Goal: Task Accomplishment & Management: Manage account settings

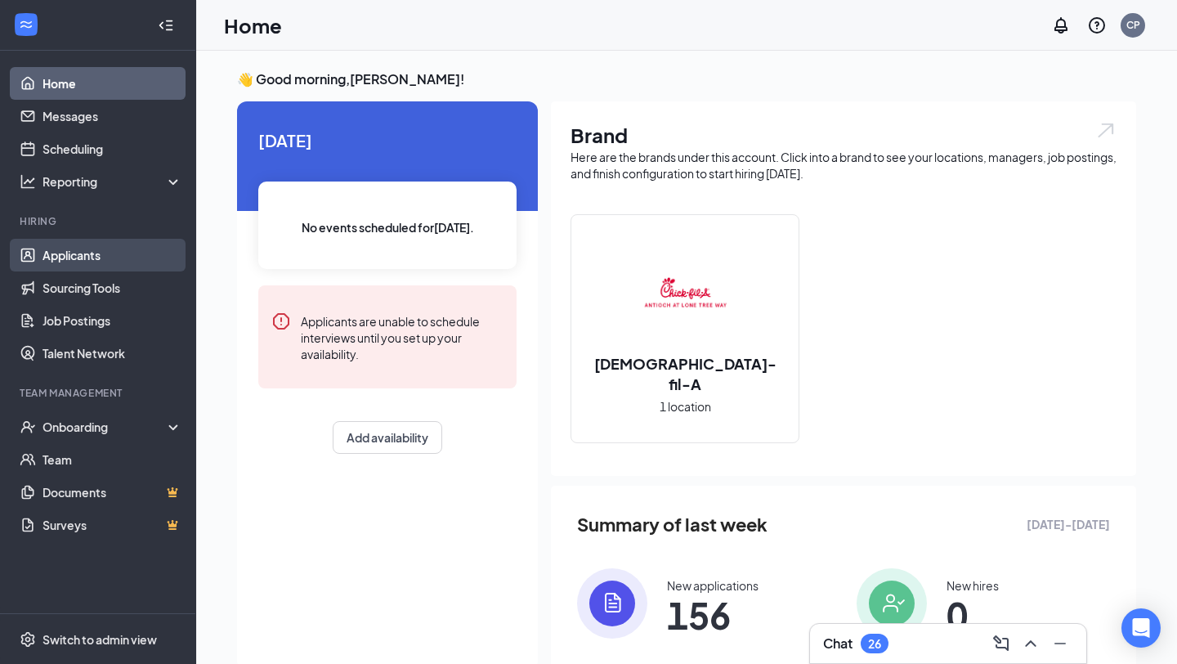
click at [58, 254] on link "Applicants" at bounding box center [113, 255] width 140 height 33
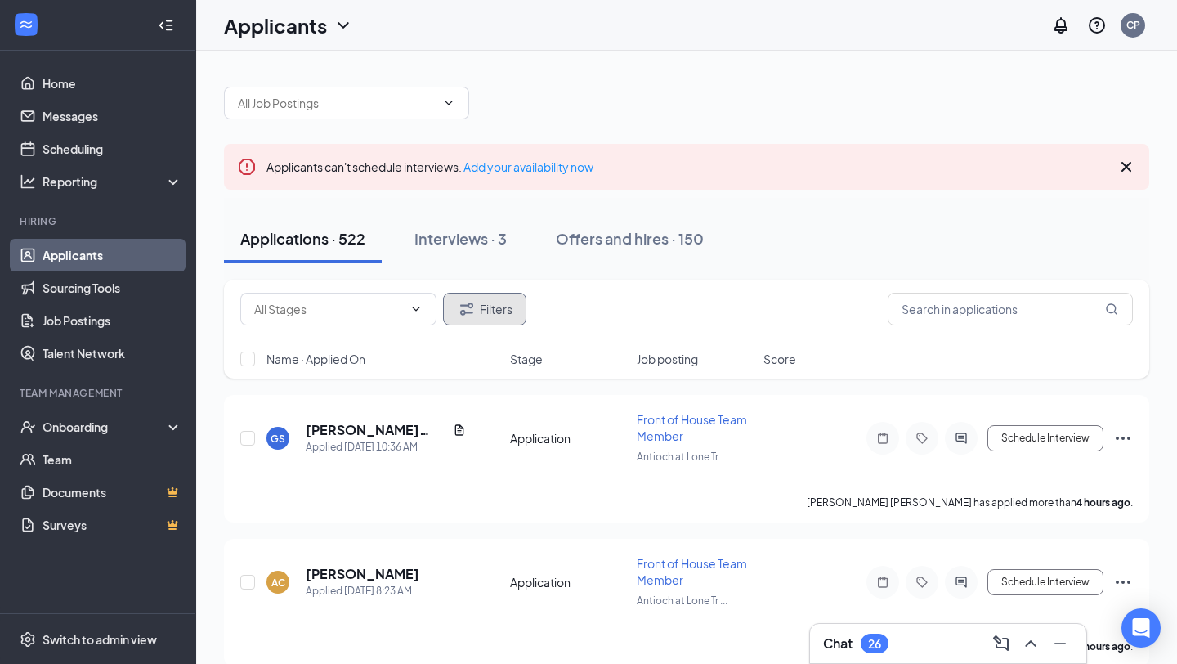
click at [507, 316] on button "Filters" at bounding box center [484, 309] width 83 height 33
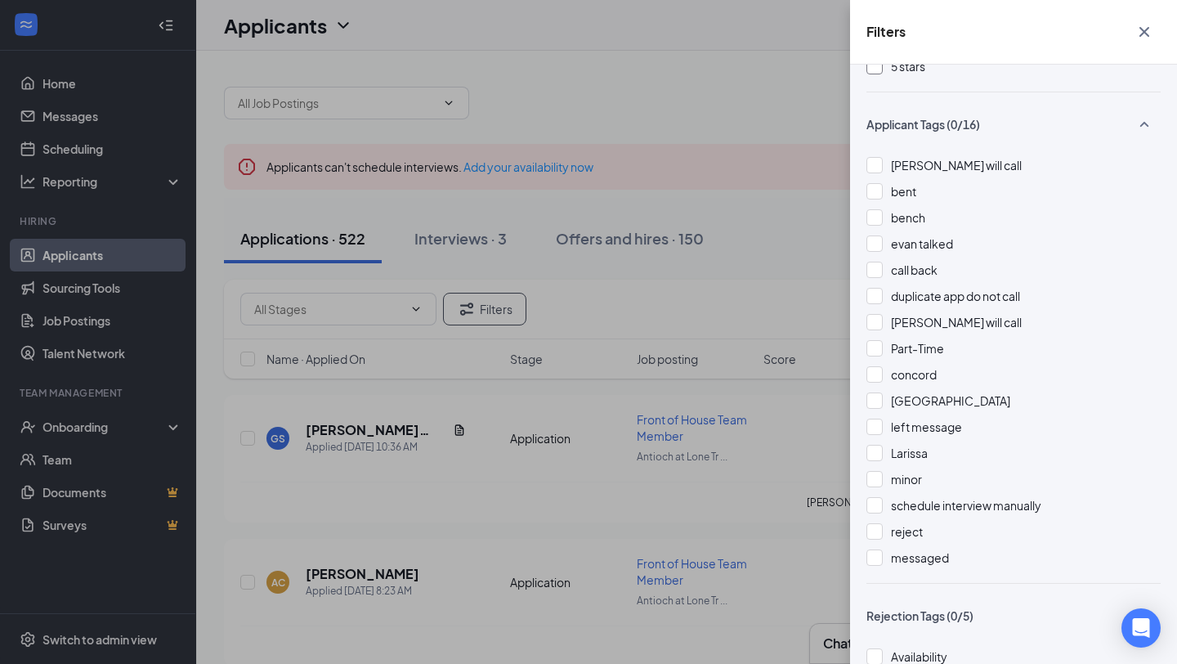
scroll to position [517, 0]
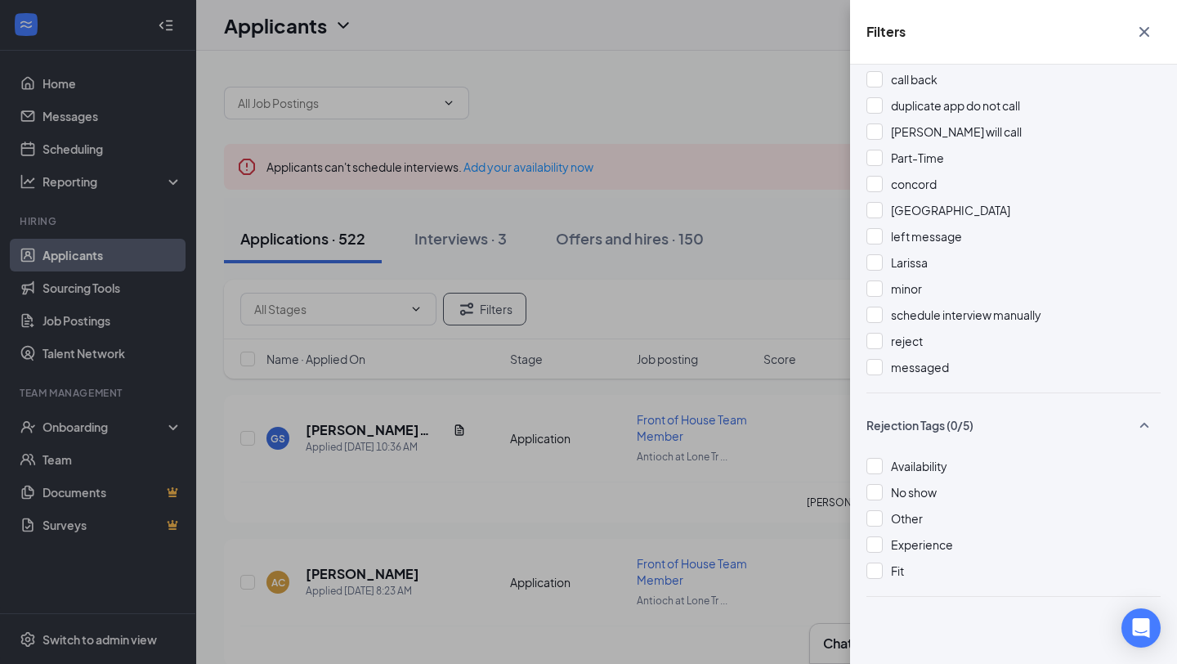
click at [699, 319] on div "Filters Applicant Status (0/5) Unread message Hasn't messaged back Stuck in sta…" at bounding box center [588, 332] width 1177 height 664
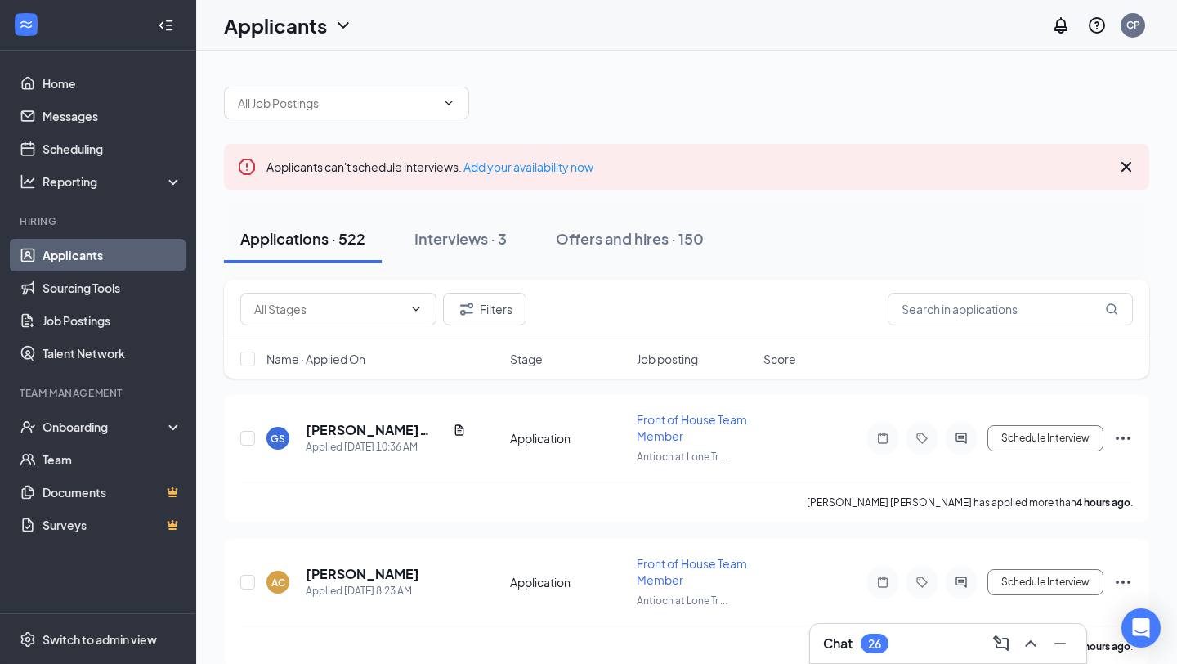
click at [813, 320] on div "Filters" at bounding box center [686, 309] width 893 height 33
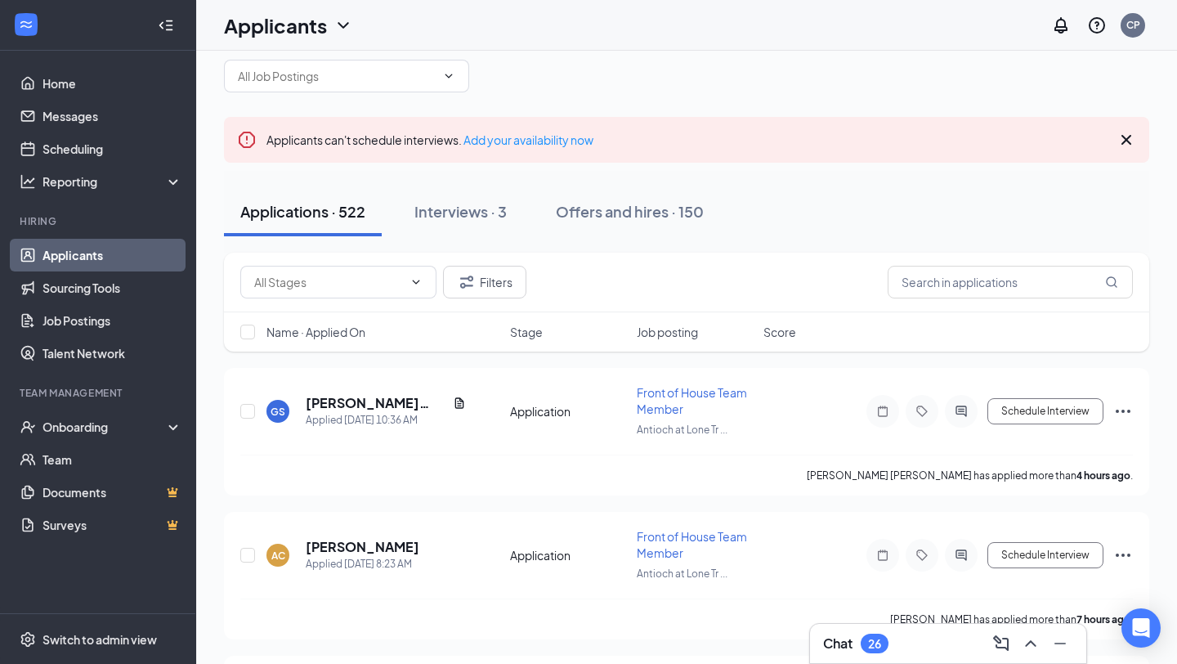
scroll to position [32, 0]
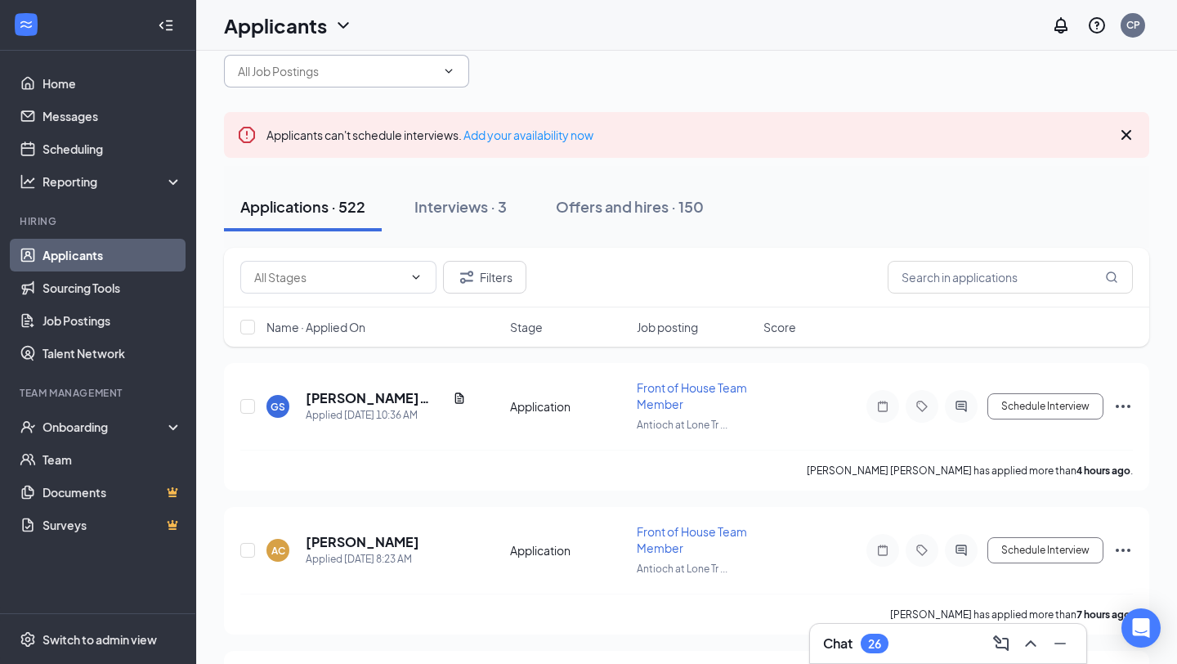
click at [396, 71] on input "text" at bounding box center [337, 71] width 198 height 18
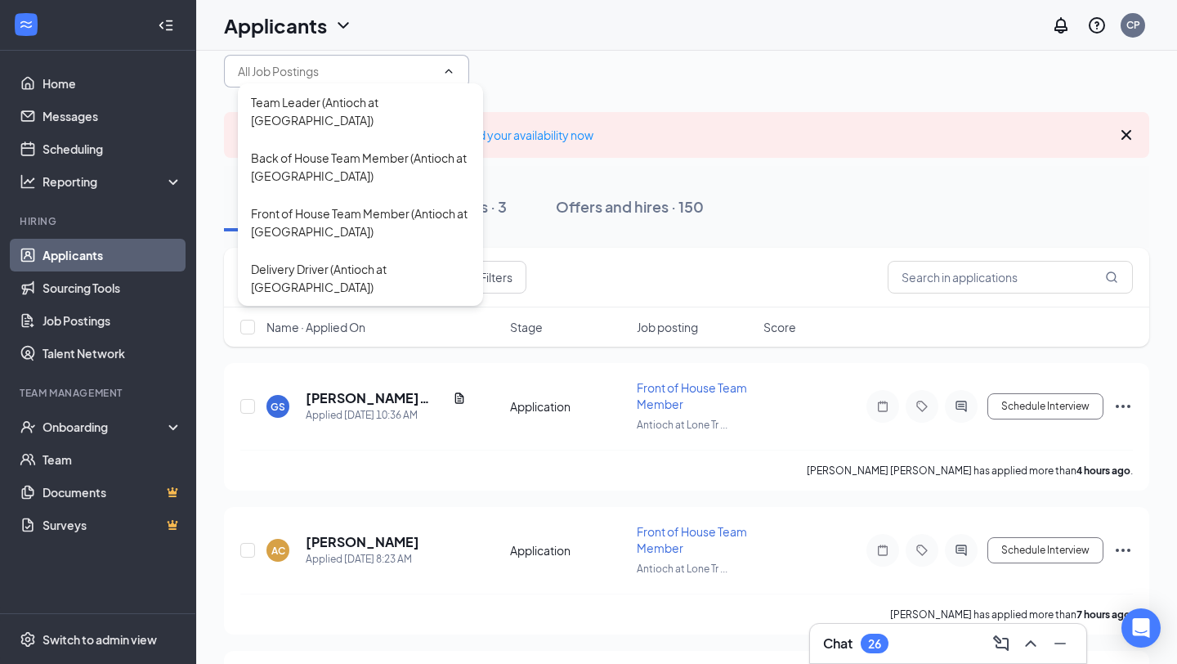
click at [396, 72] on input "text" at bounding box center [337, 71] width 198 height 18
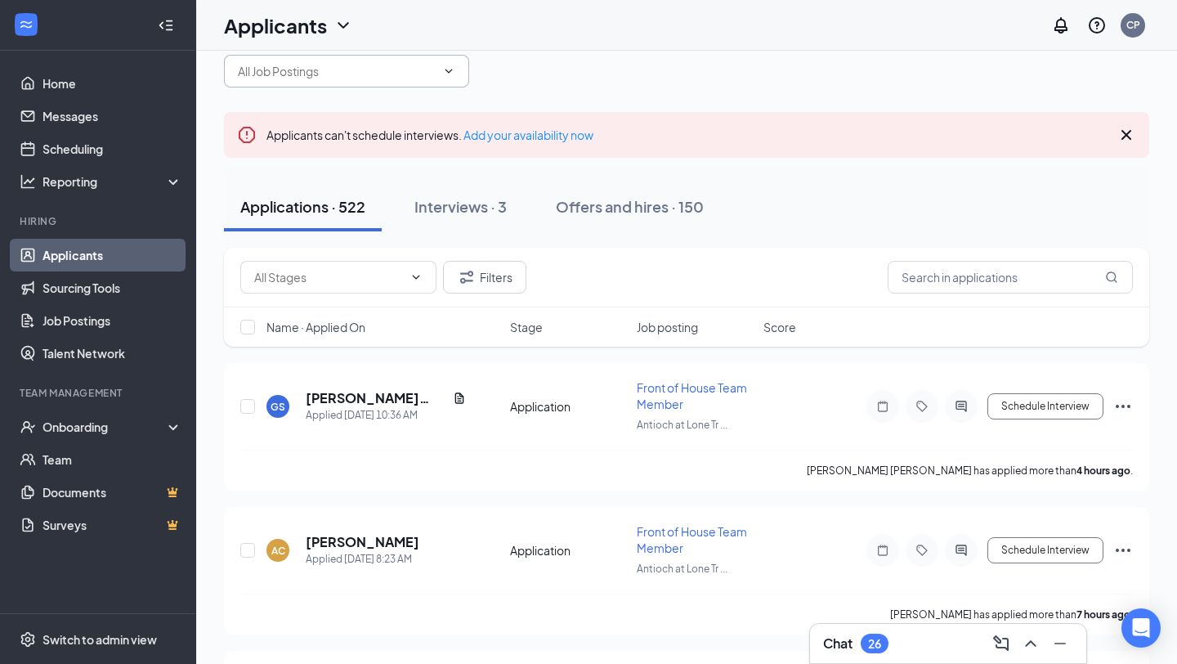
click at [1130, 133] on icon "Cross" at bounding box center [1127, 135] width 20 height 20
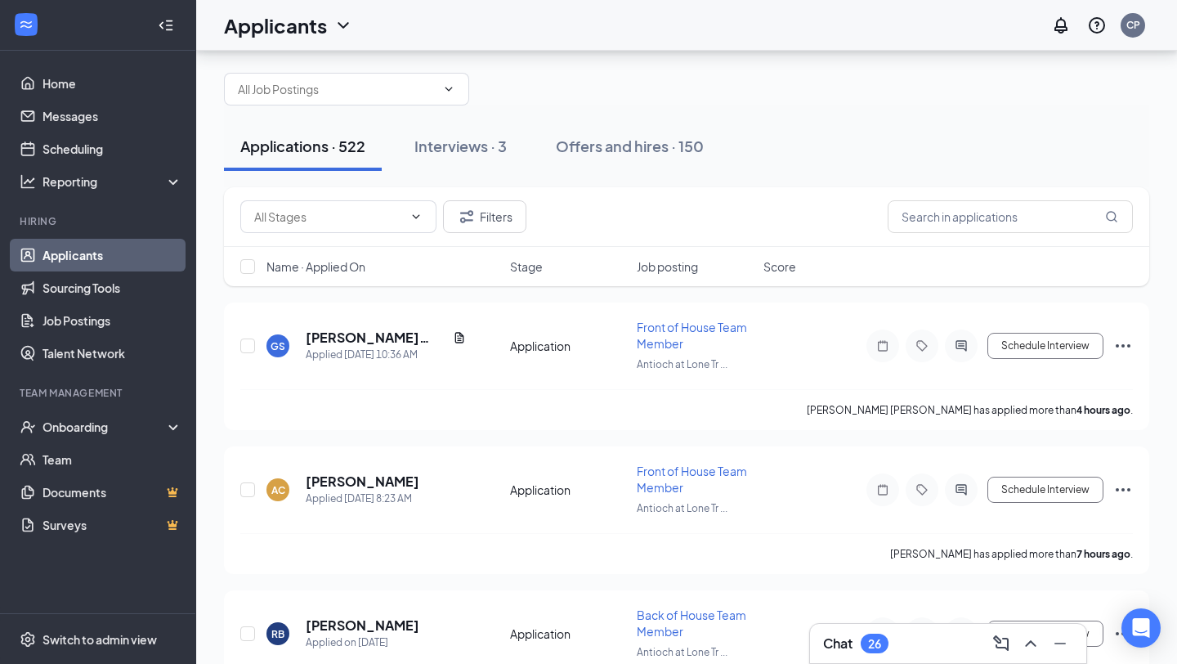
scroll to position [0, 0]
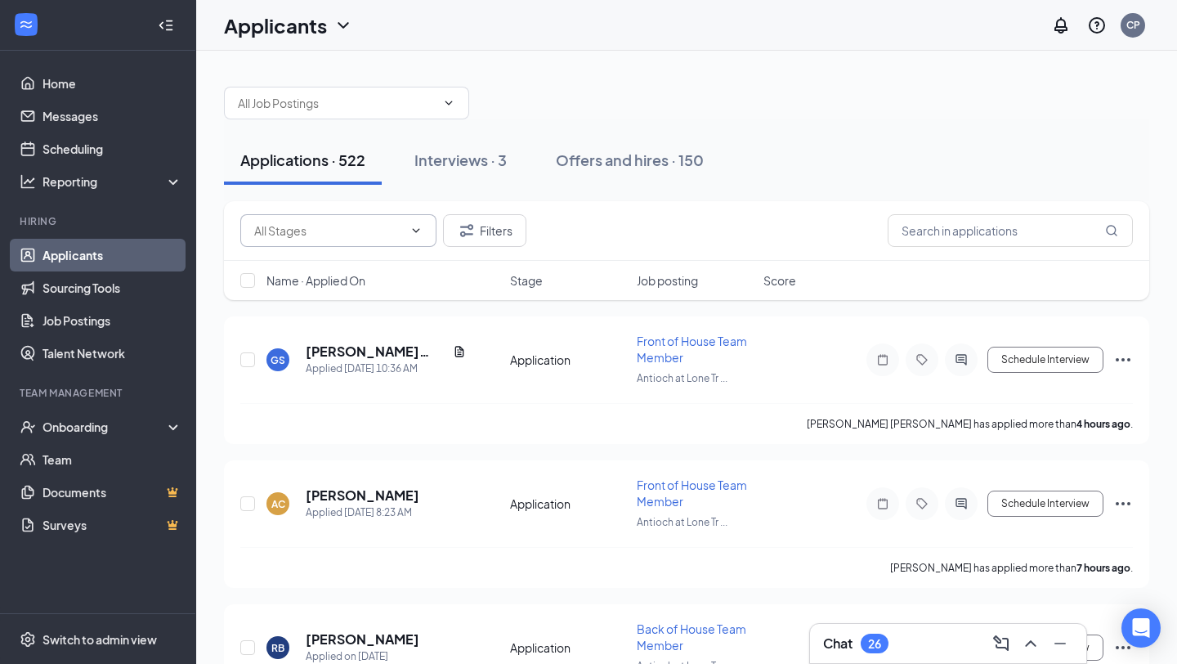
click at [383, 235] on input "text" at bounding box center [328, 231] width 149 height 18
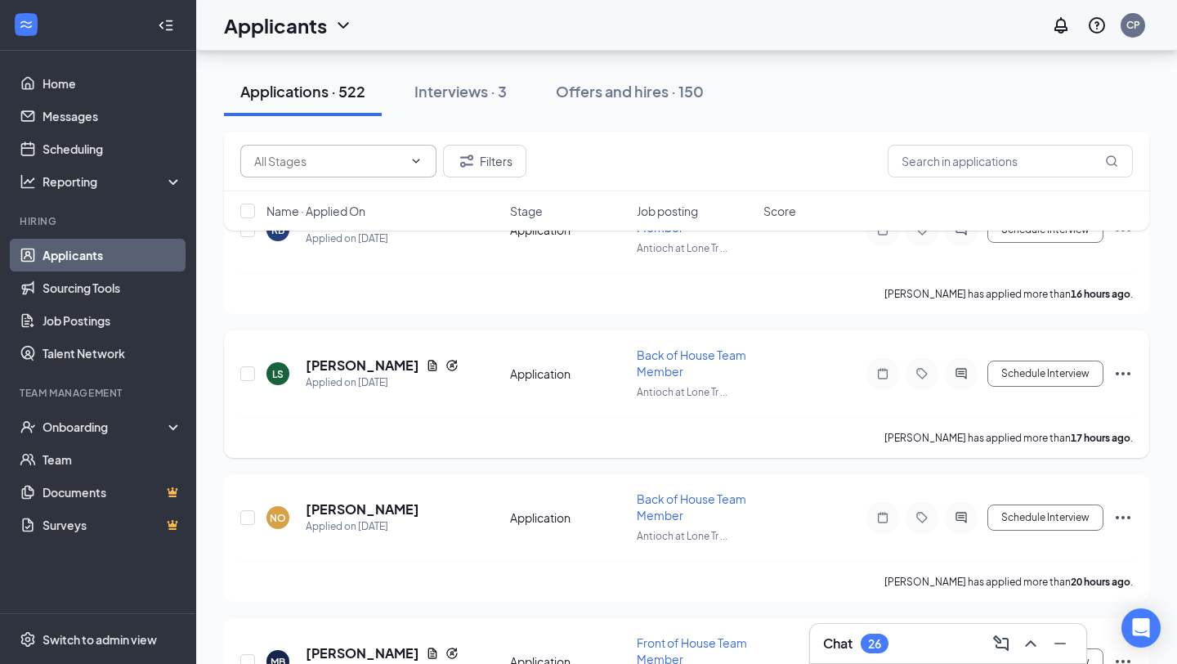
scroll to position [465, 0]
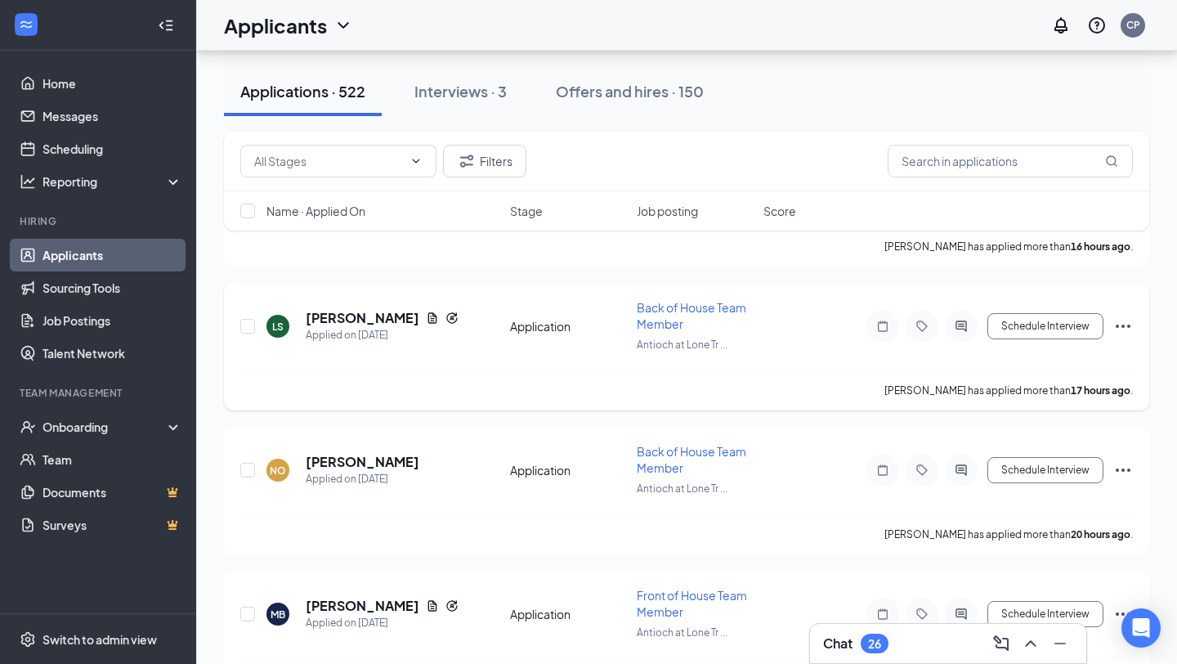
click at [1131, 328] on icon "Ellipses" at bounding box center [1123, 326] width 20 height 20
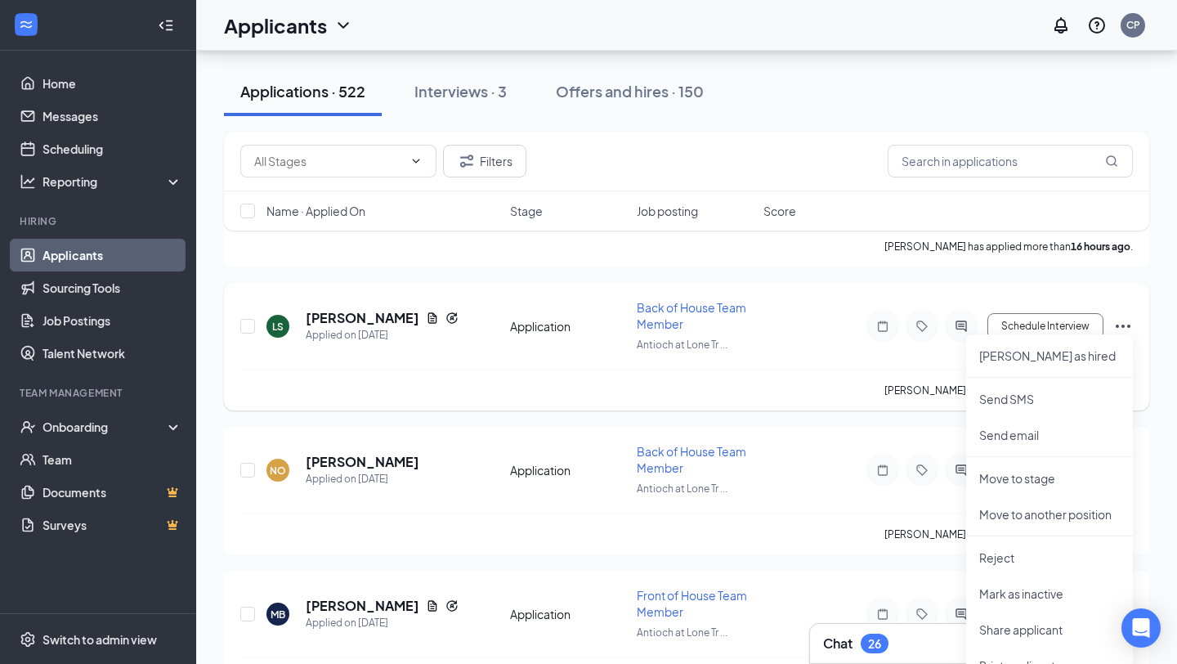
click at [1131, 328] on icon "Ellipses" at bounding box center [1123, 326] width 20 height 20
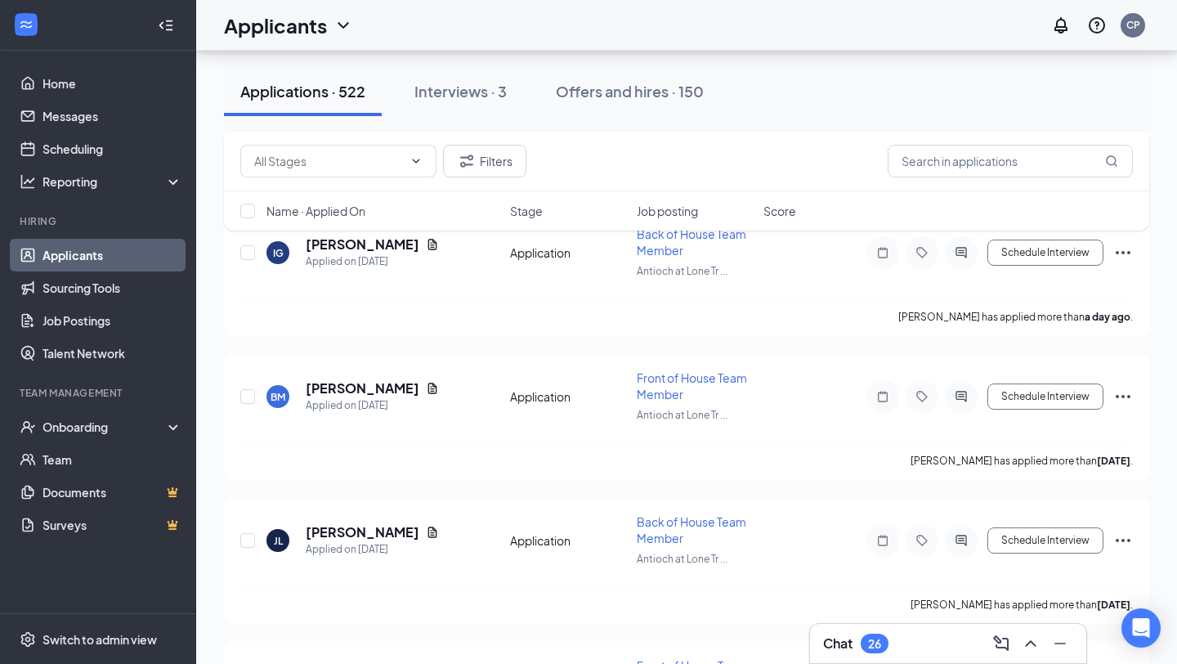
scroll to position [1403, 0]
